Goal: Task Accomplishment & Management: Use online tool/utility

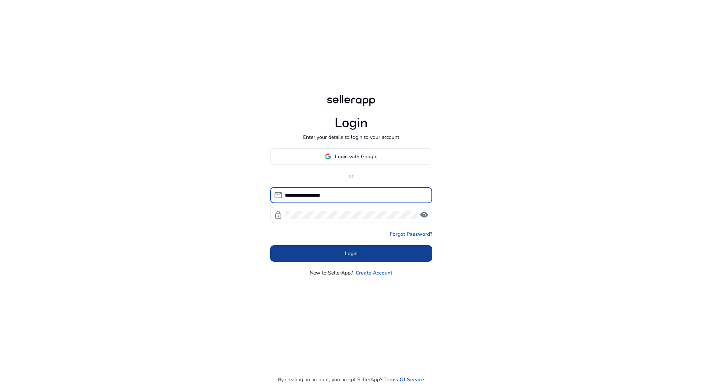
click at [349, 252] on span "Login" at bounding box center [351, 254] width 13 height 8
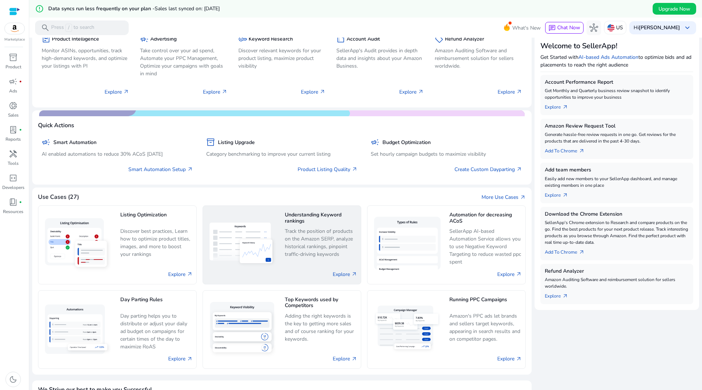
scroll to position [158, 0]
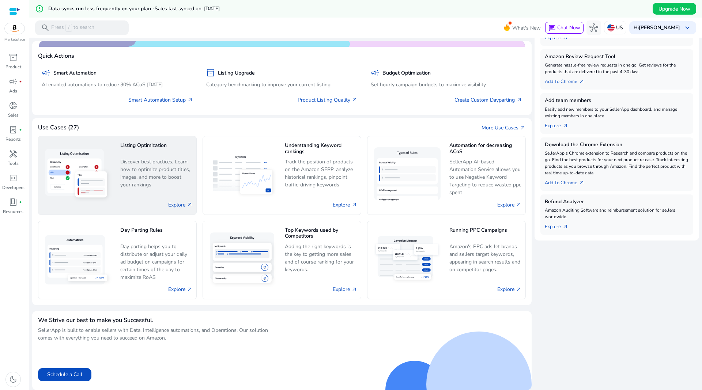
click at [117, 173] on div "Listing Optimization Discover best practices, Learn how to optimize product tit…" at bounding box center [117, 175] width 159 height 79
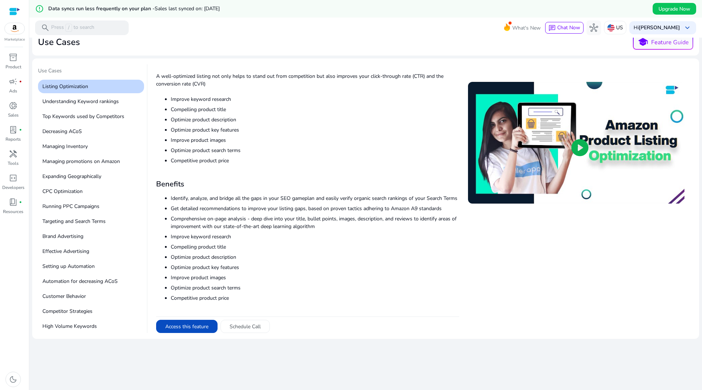
scroll to position [44, 0]
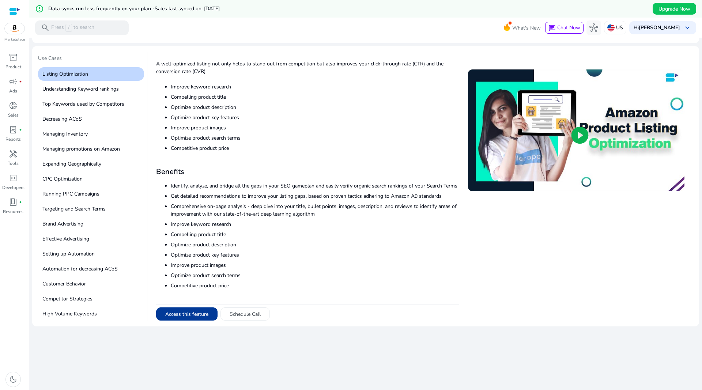
click at [187, 314] on button "Access this feature" at bounding box center [186, 314] width 61 height 13
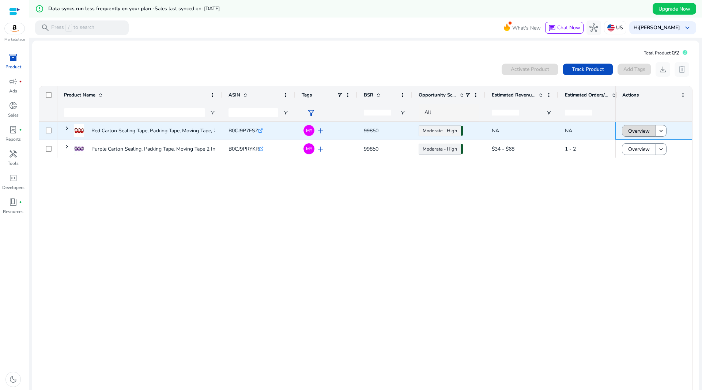
click at [647, 132] on span "Overview" at bounding box center [639, 131] width 22 height 15
